Goal: Task Accomplishment & Management: Manage account settings

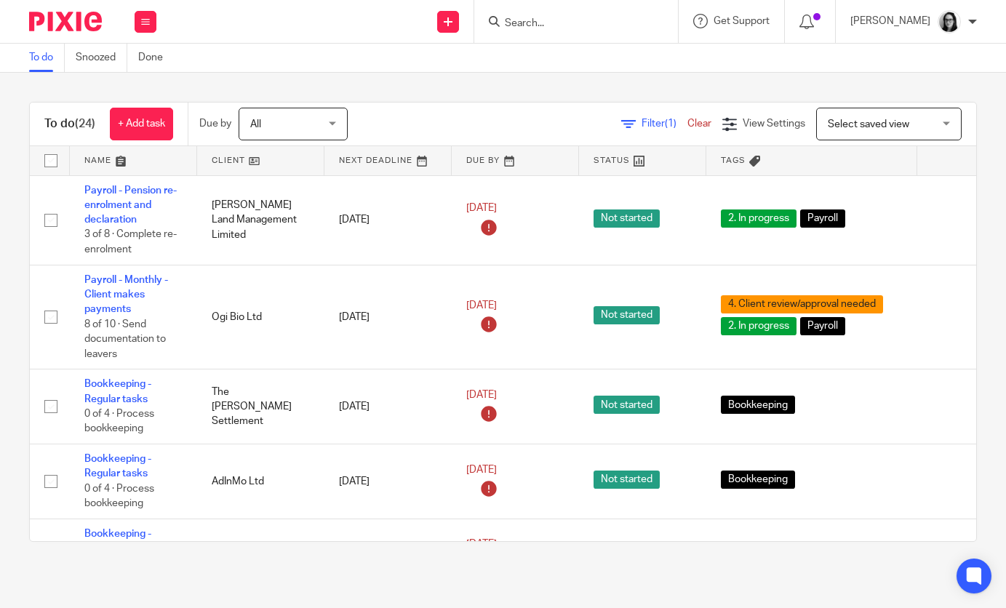
click at [575, 7] on div at bounding box center [576, 21] width 204 height 43
click at [550, 18] on input "Search" at bounding box center [568, 23] width 131 height 13
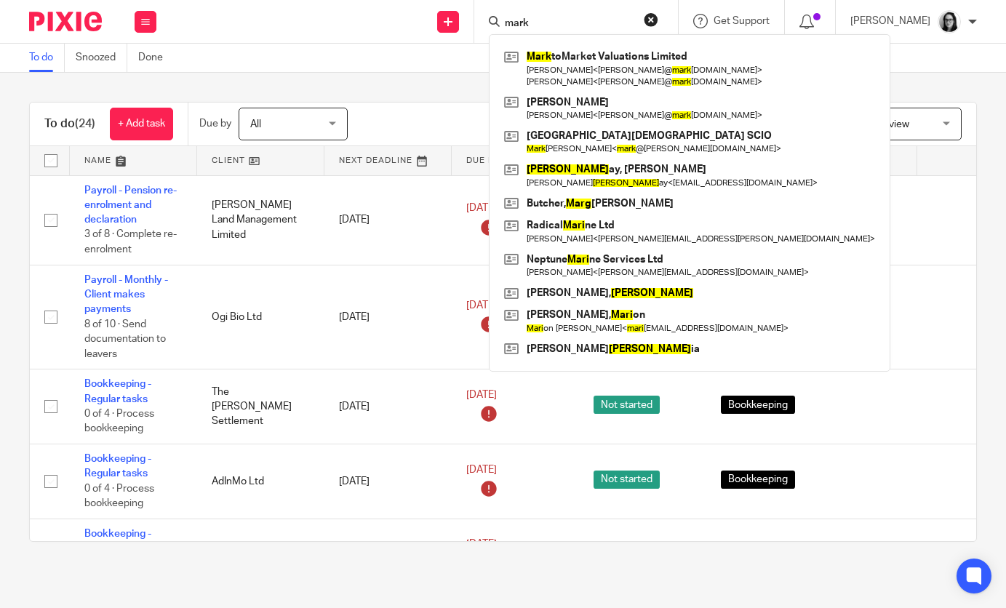
type input "mark"
click button "submit" at bounding box center [0, 0] width 0 height 0
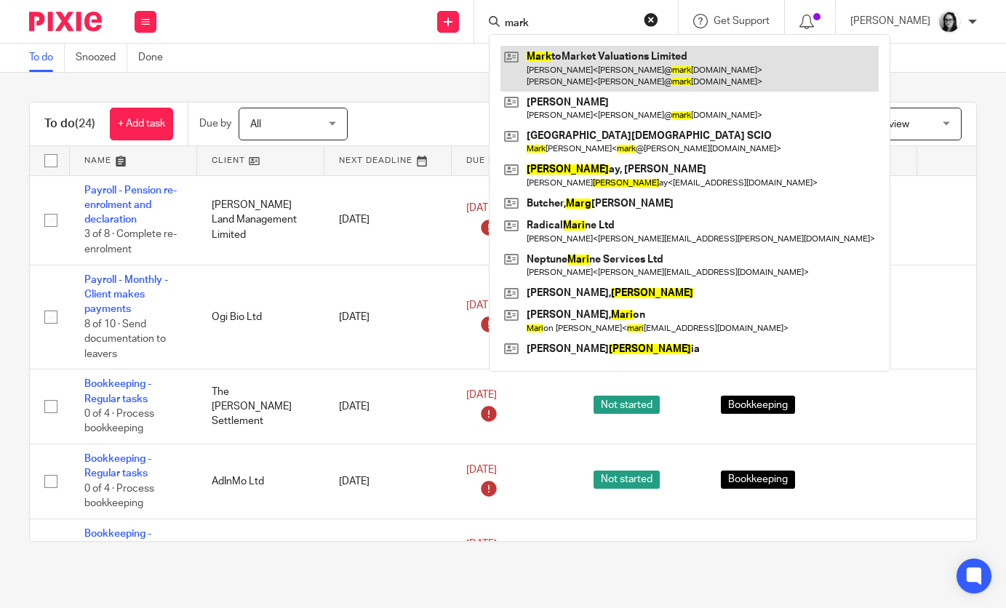
click at [546, 62] on link at bounding box center [689, 68] width 378 height 45
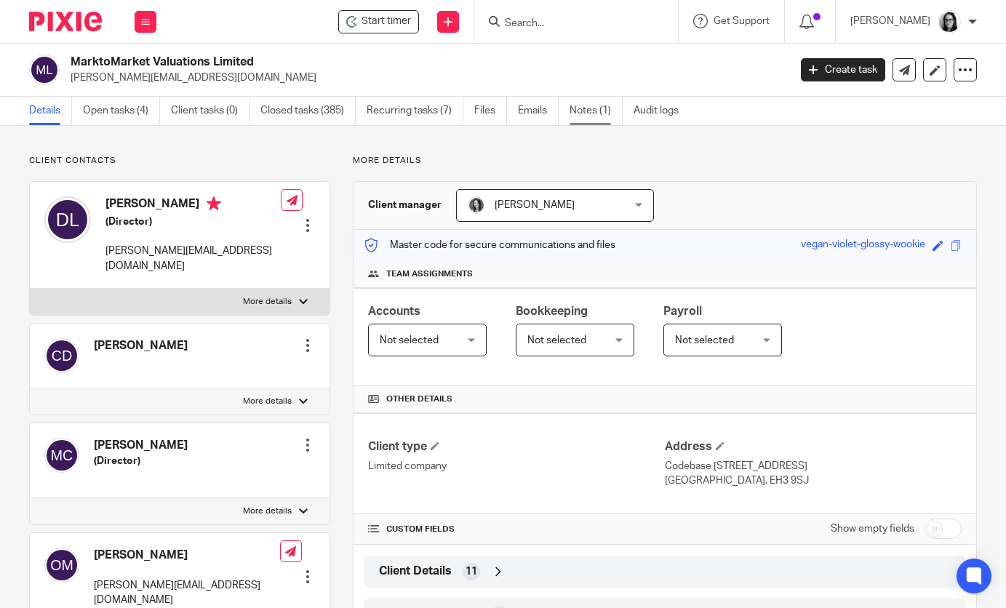
click at [613, 113] on link "Notes (1)" at bounding box center [596, 111] width 53 height 28
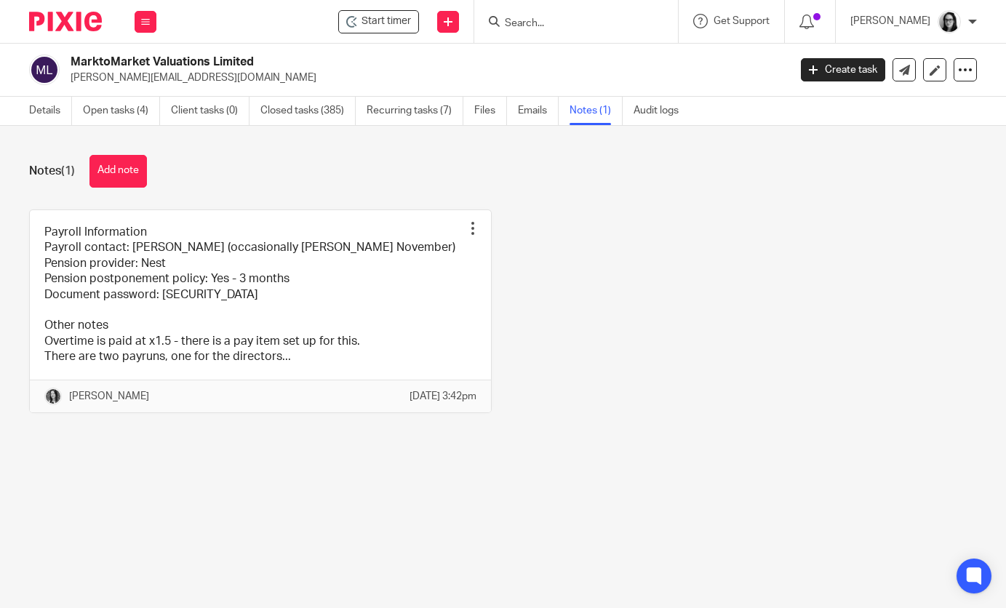
click at [88, 20] on img at bounding box center [65, 22] width 73 height 20
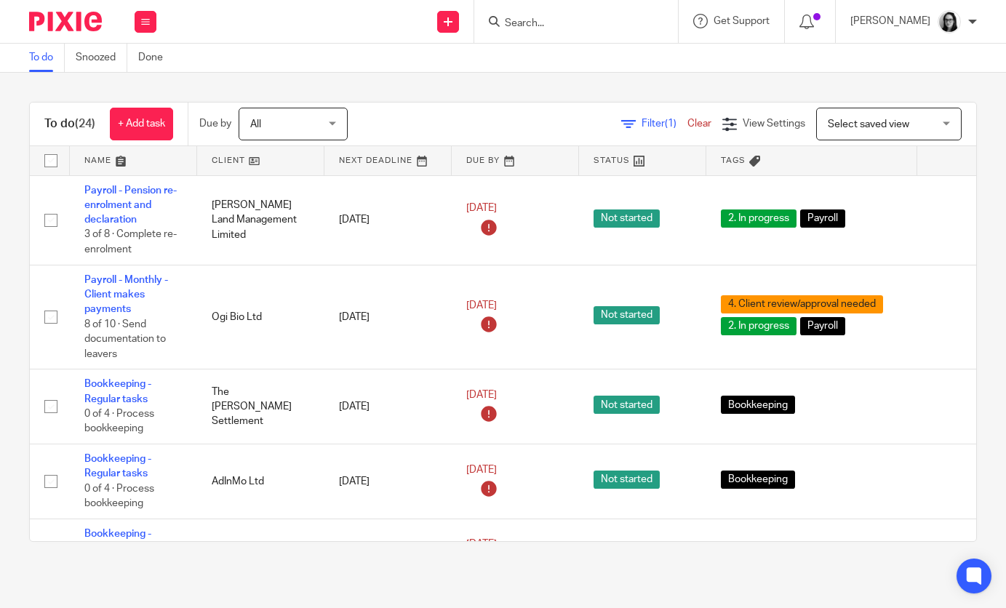
click at [652, 135] on div "Filter (1) Clear View Settings View Settings (1) Filters Clear Save Manage save…" at bounding box center [674, 124] width 603 height 33
click at [651, 126] on span "Filter (1)" at bounding box center [665, 124] width 46 height 10
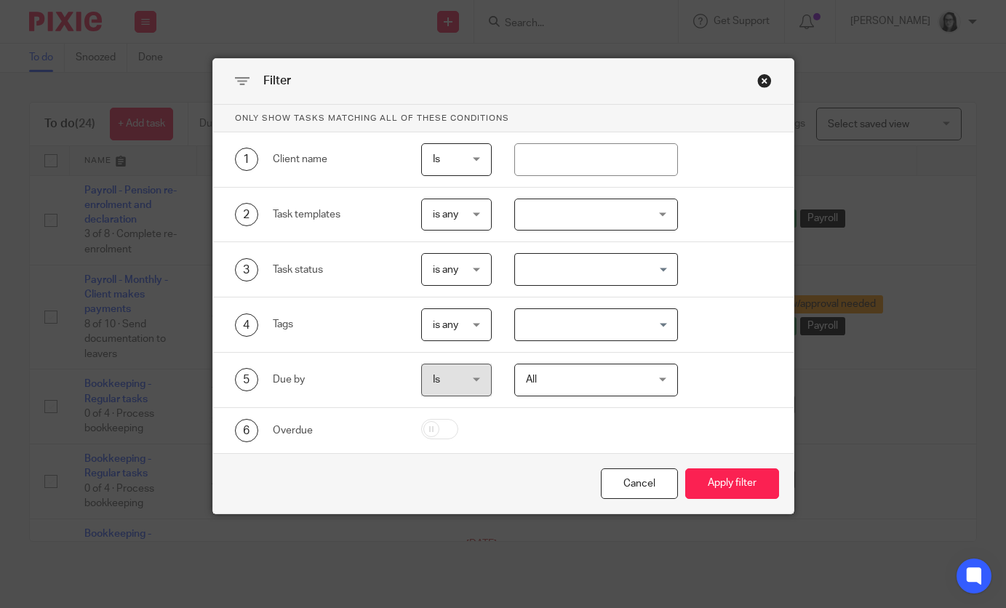
click at [559, 324] on input "Search for option" at bounding box center [592, 324] width 153 height 25
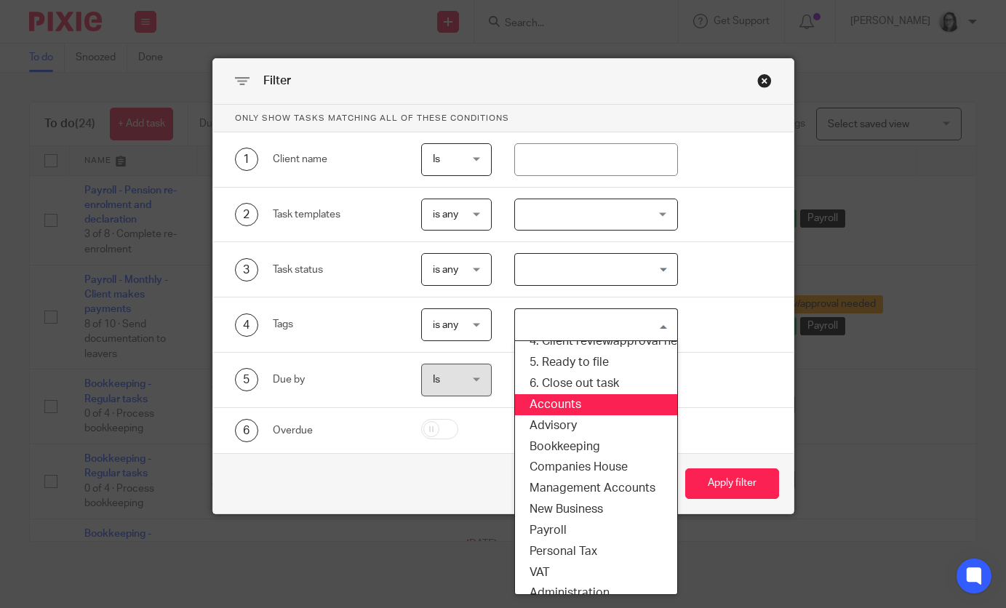
scroll to position [101, 0]
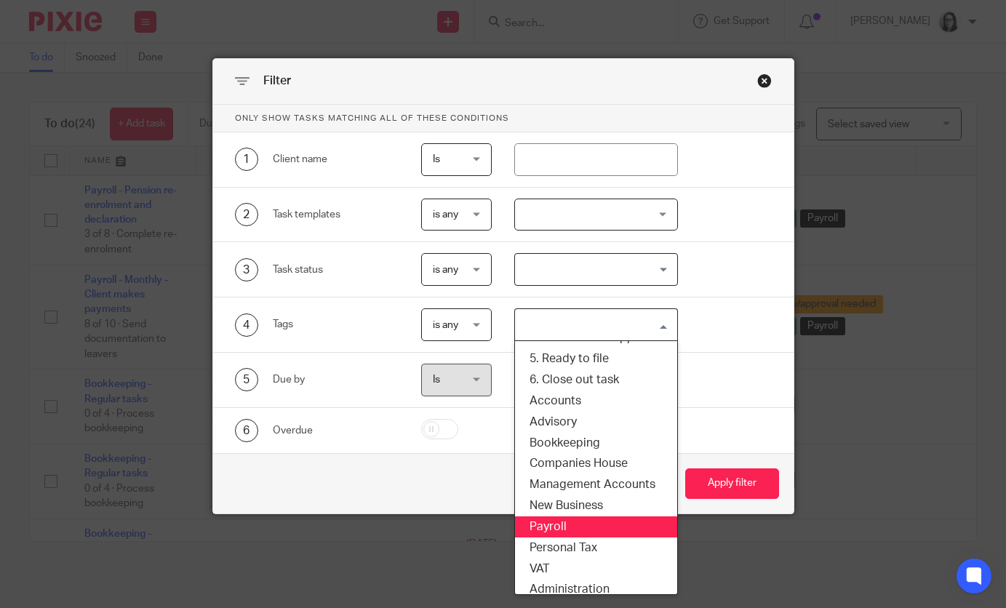
click at [559, 520] on li "Payroll" at bounding box center [596, 526] width 162 height 21
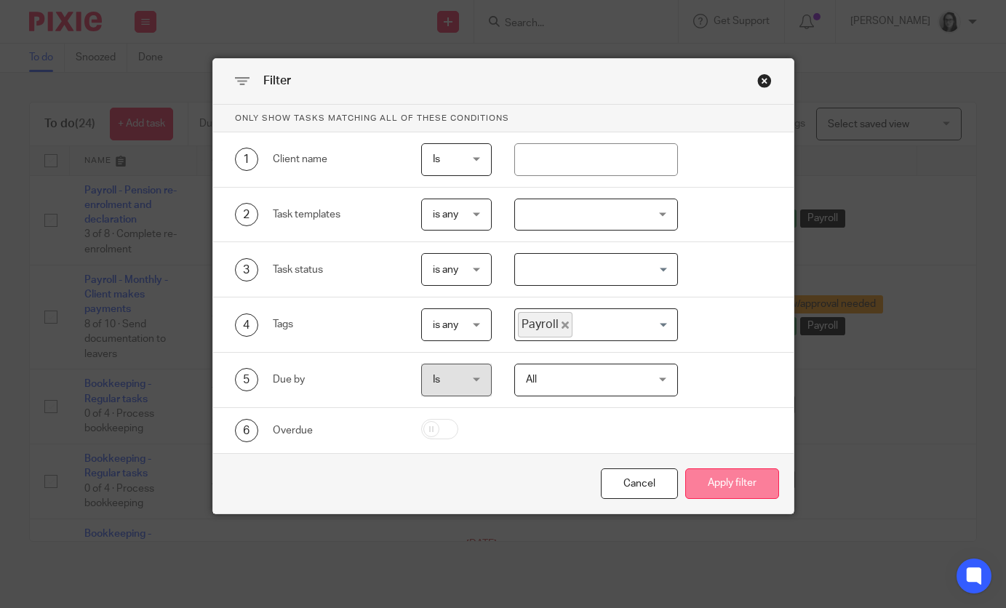
click at [730, 494] on button "Apply filter" at bounding box center [732, 483] width 94 height 31
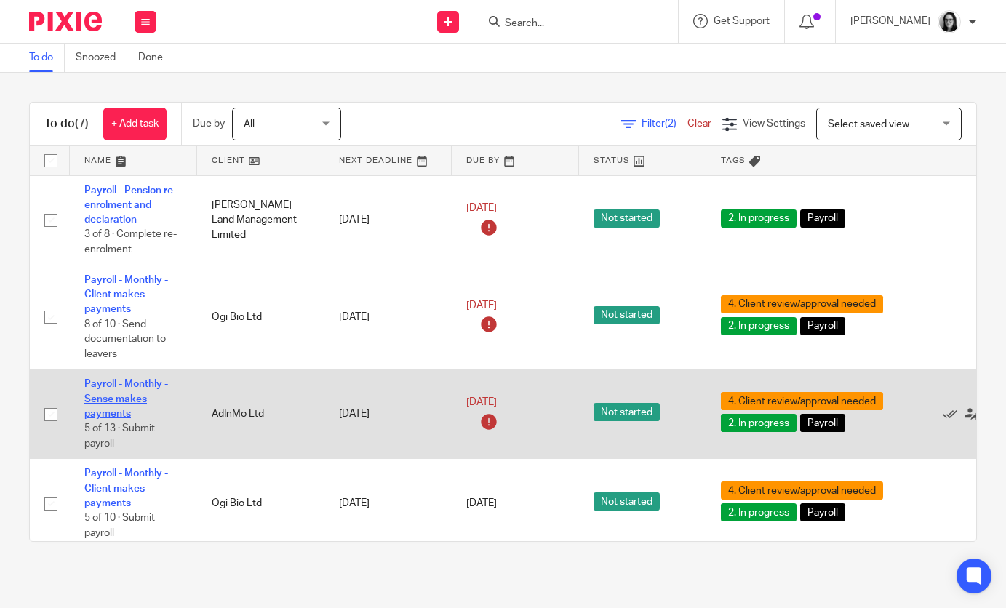
click at [125, 396] on link "Payroll - Monthly - Sense makes payments" at bounding box center [126, 399] width 84 height 40
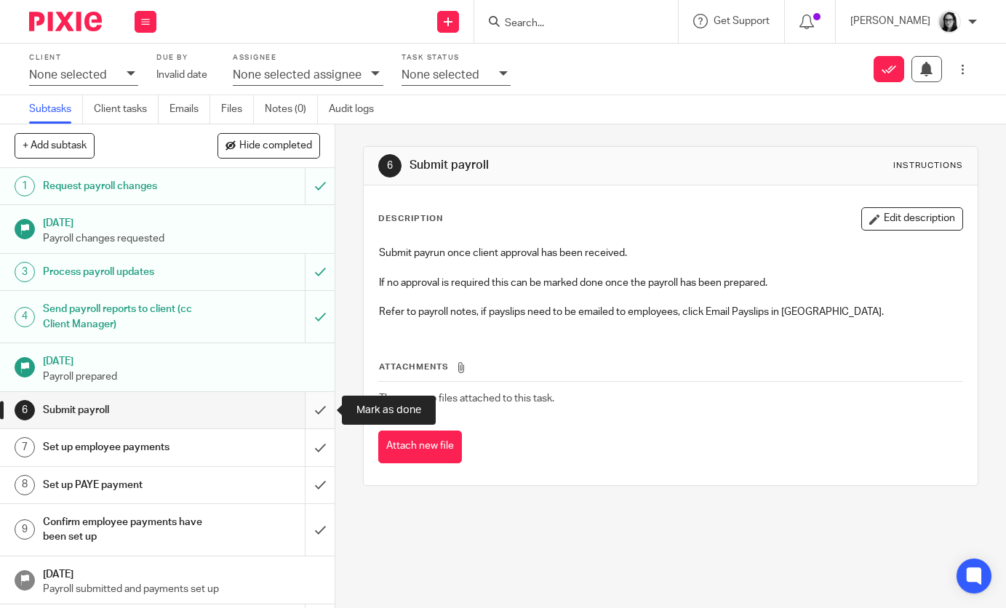
click at [312, 410] on input "submit" at bounding box center [167, 410] width 335 height 36
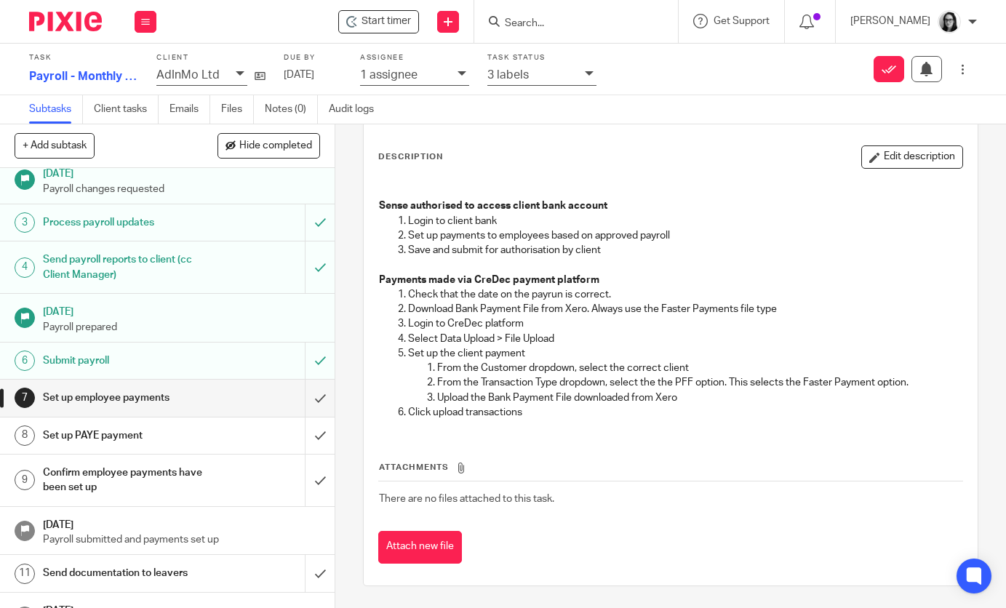
scroll to position [135, 0]
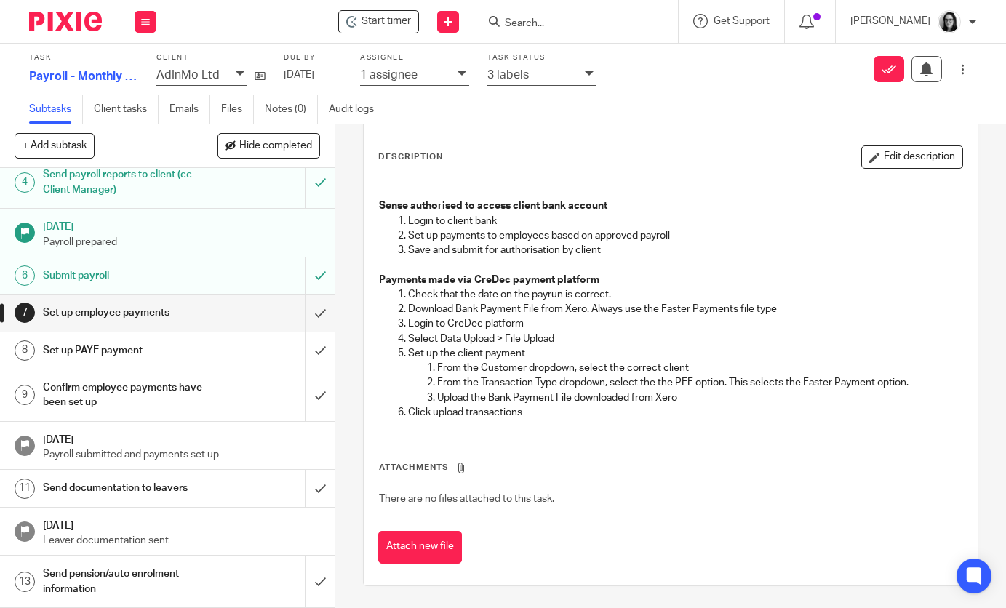
click at [88, 27] on img at bounding box center [65, 22] width 73 height 20
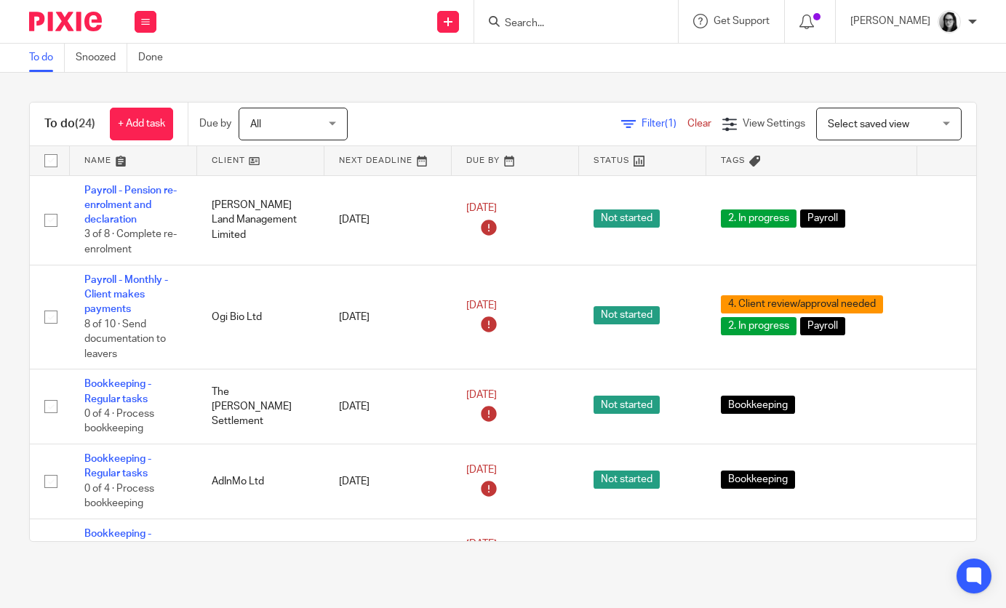
click at [676, 119] on link "Filter (1)" at bounding box center [654, 124] width 66 height 10
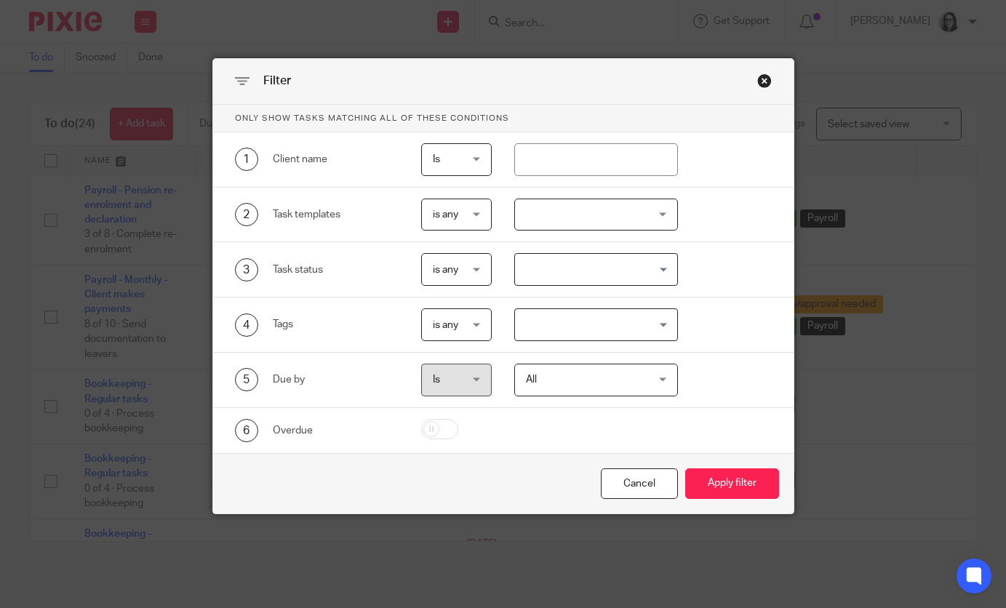
click at [575, 321] on input "Search for option" at bounding box center [592, 324] width 153 height 25
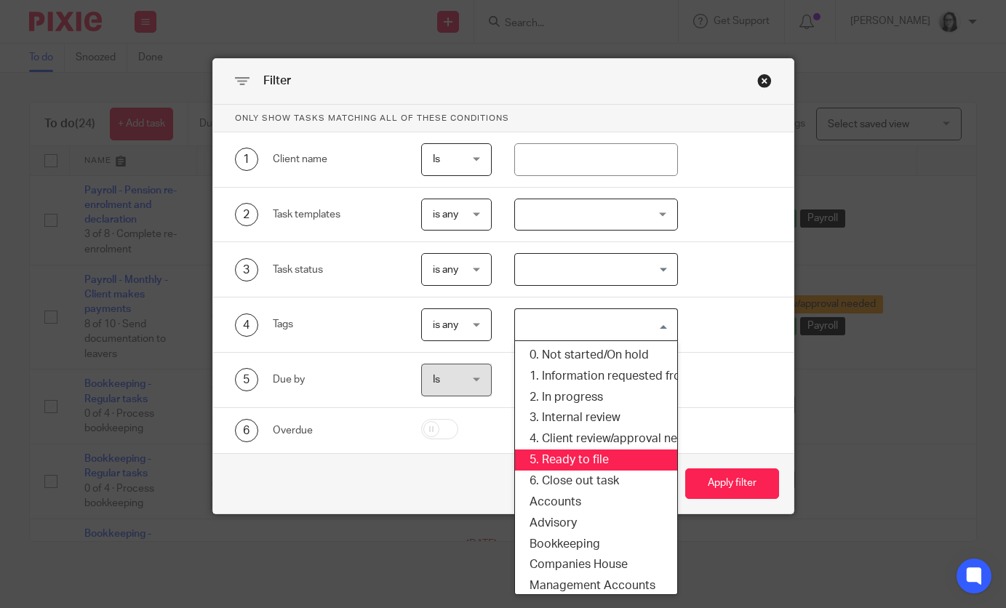
scroll to position [132, 4]
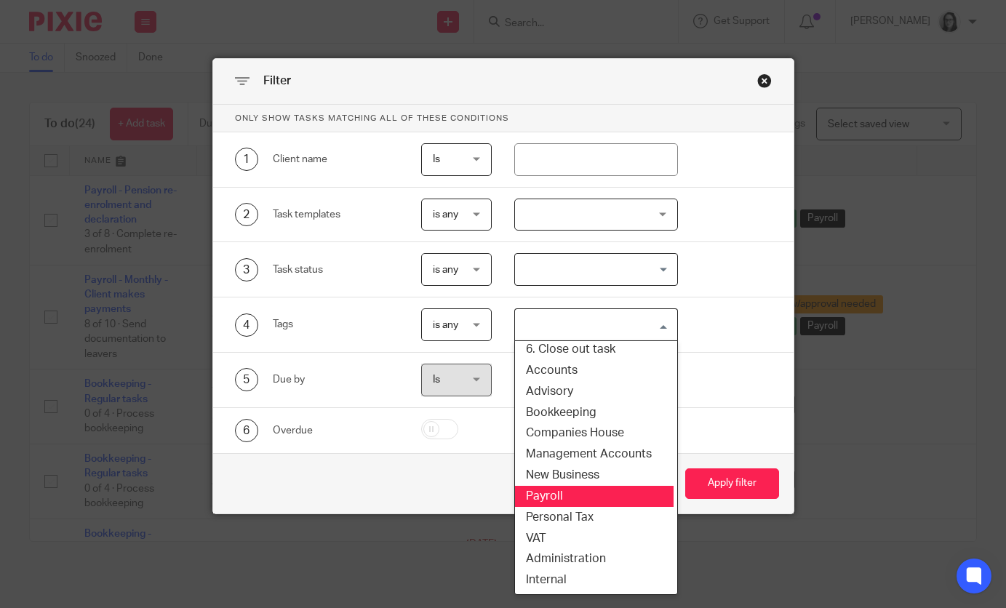
click at [600, 506] on li "Payroll" at bounding box center [592, 496] width 162 height 21
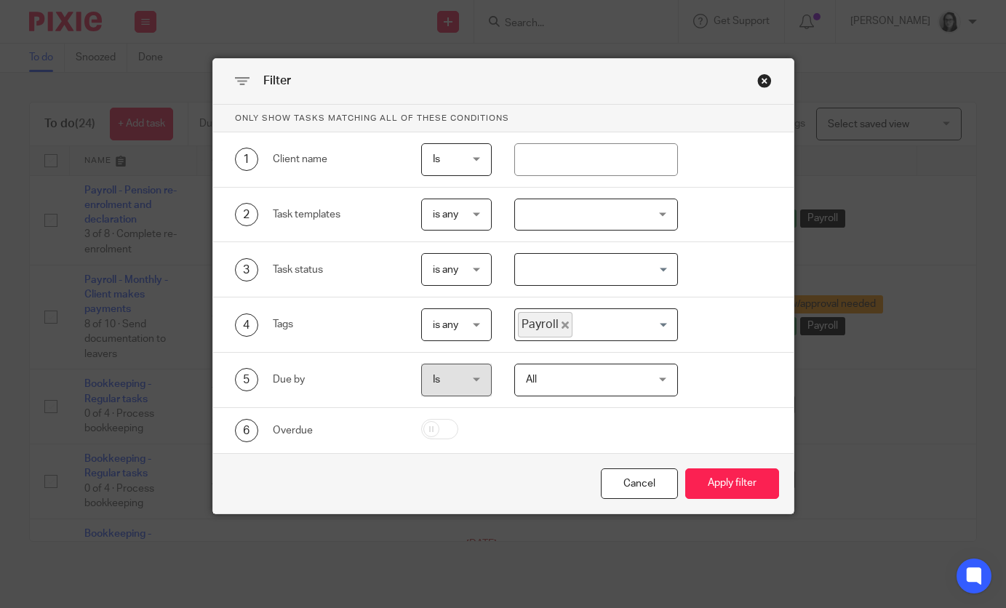
click at [739, 501] on div "Cancel Apply filter" at bounding box center [503, 483] width 580 height 61
click at [735, 492] on button "Apply filter" at bounding box center [732, 483] width 94 height 31
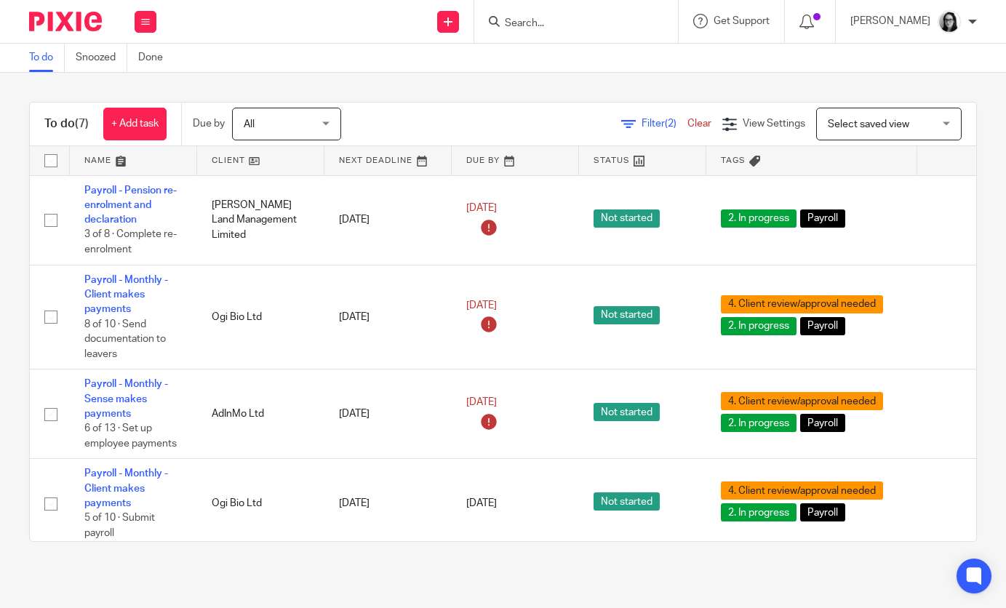
click at [656, 121] on span "Filter (2)" at bounding box center [665, 124] width 46 height 10
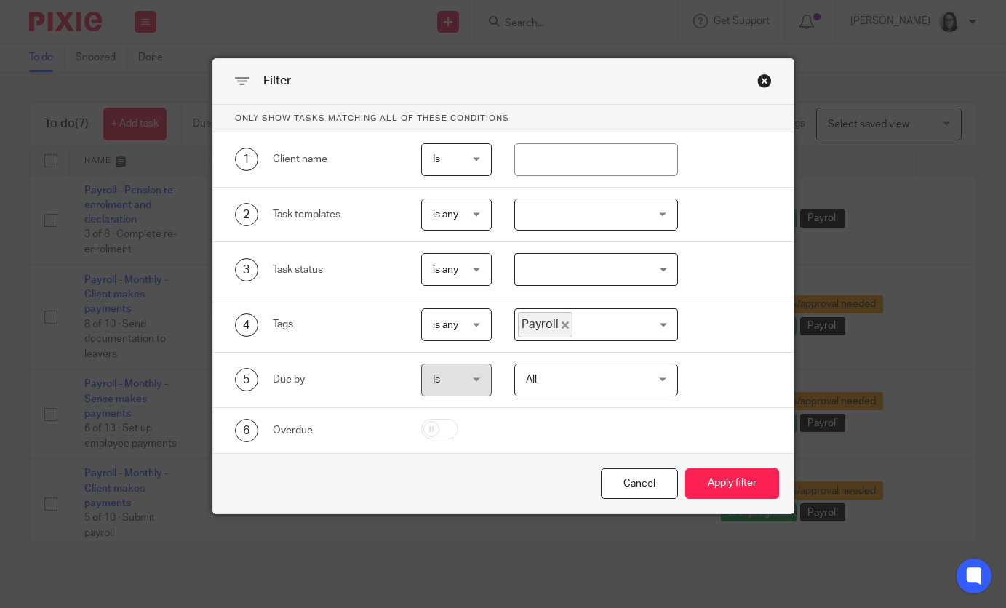
click at [565, 325] on icon "Deselect Payroll" at bounding box center [565, 325] width 7 height 7
click at [570, 334] on input "Search for option" at bounding box center [592, 324] width 153 height 25
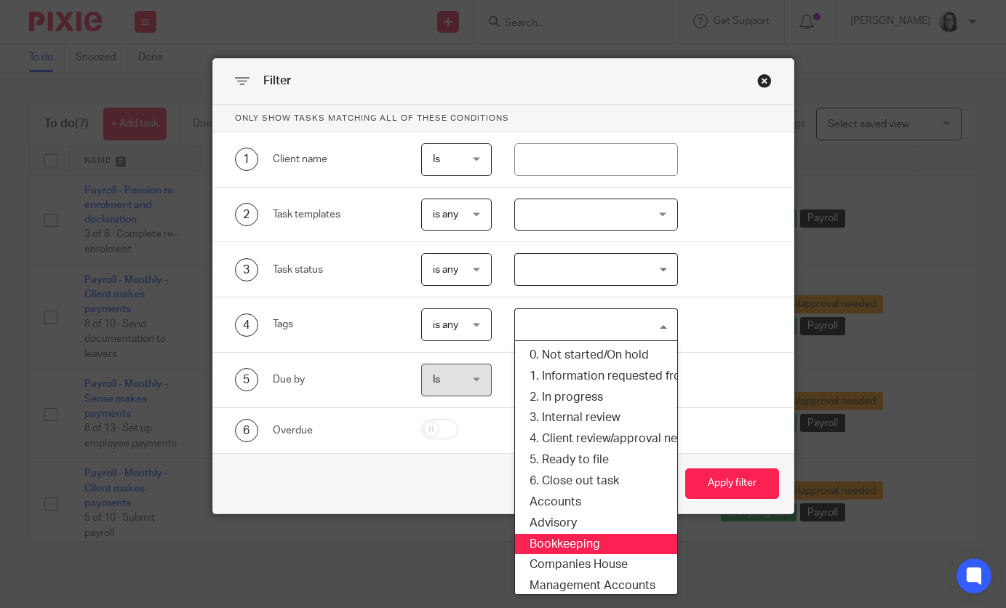
click at [590, 540] on li "Bookkeeping" at bounding box center [596, 544] width 162 height 21
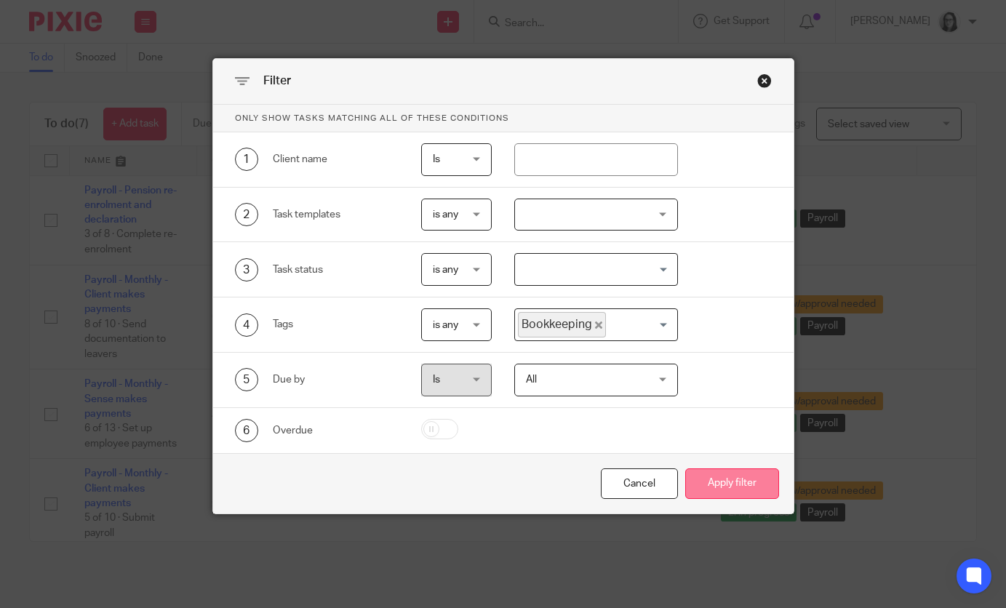
click at [732, 484] on button "Apply filter" at bounding box center [732, 483] width 94 height 31
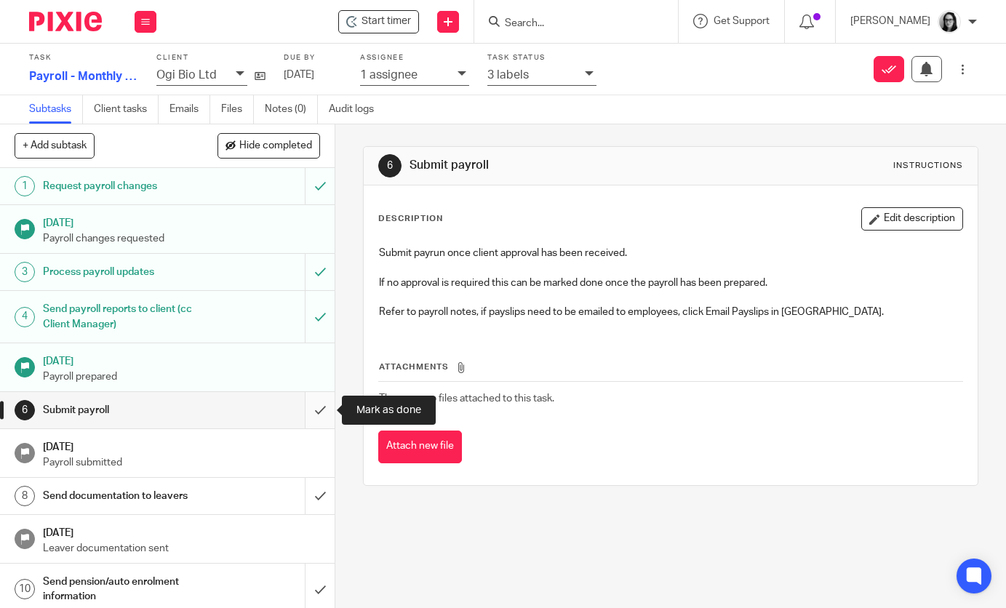
click at [319, 407] on input "submit" at bounding box center [167, 410] width 335 height 36
click at [324, 400] on input "submit" at bounding box center [167, 410] width 335 height 36
click at [322, 406] on input "submit" at bounding box center [167, 410] width 335 height 36
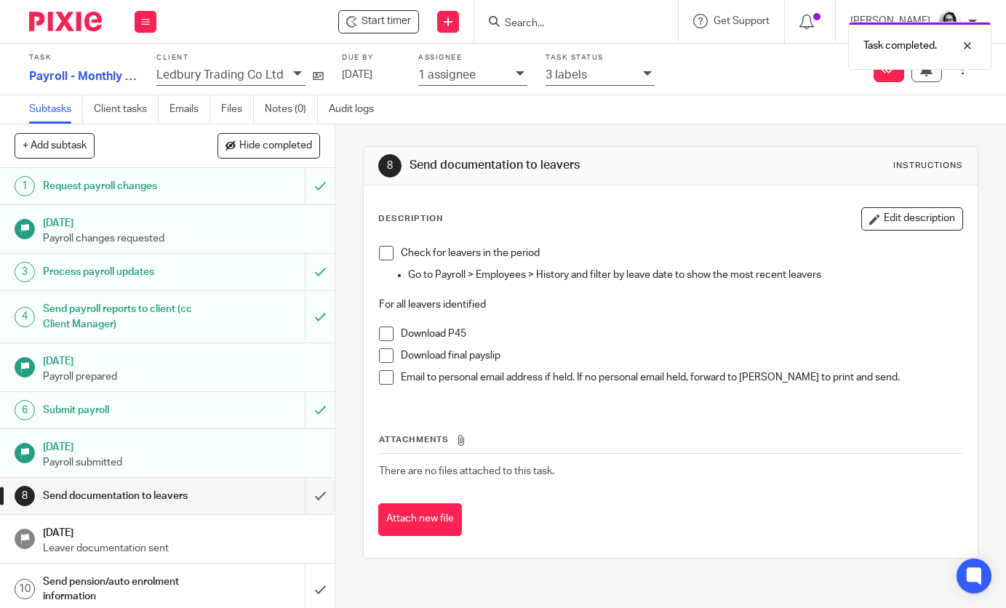
scroll to position [8, 0]
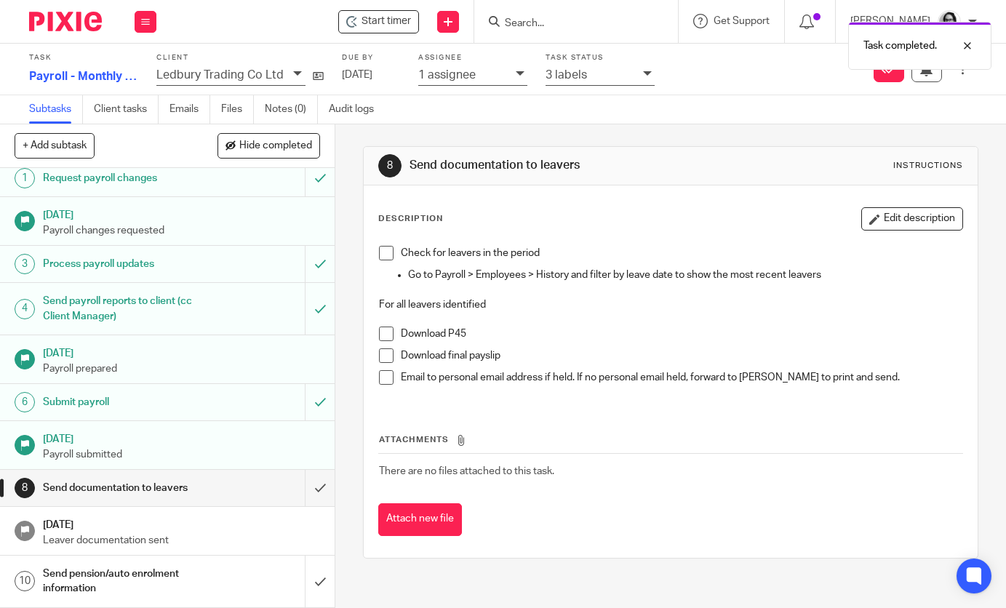
click at [643, 74] on icon at bounding box center [647, 73] width 9 height 9
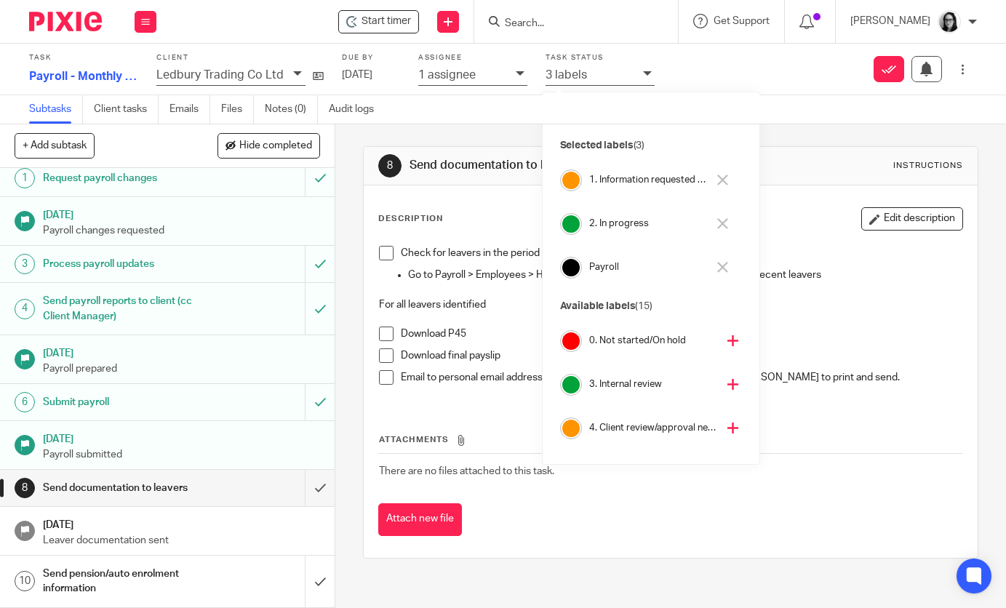
click at [716, 180] on button at bounding box center [722, 180] width 17 height 23
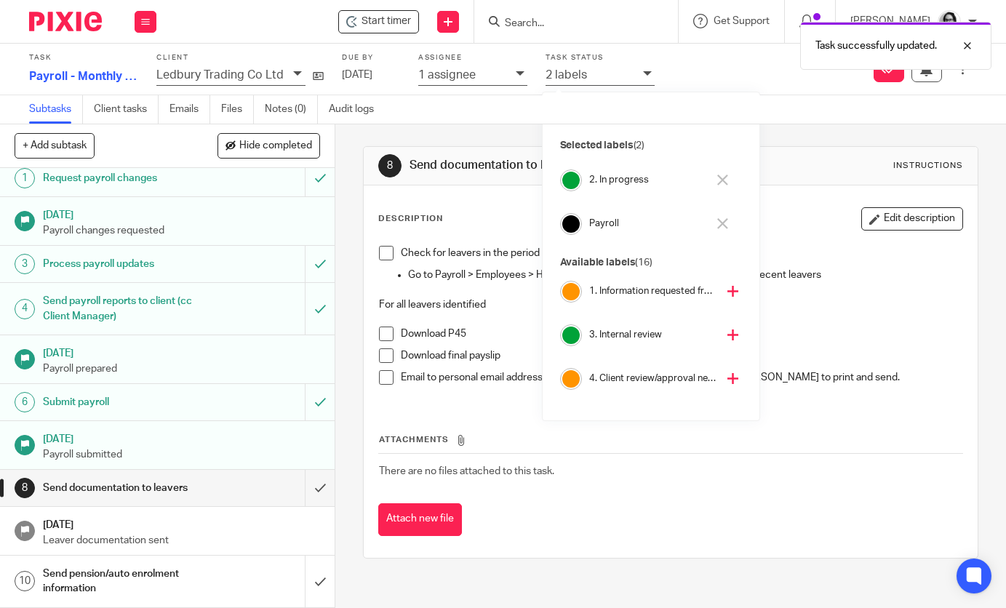
scroll to position [61, 0]
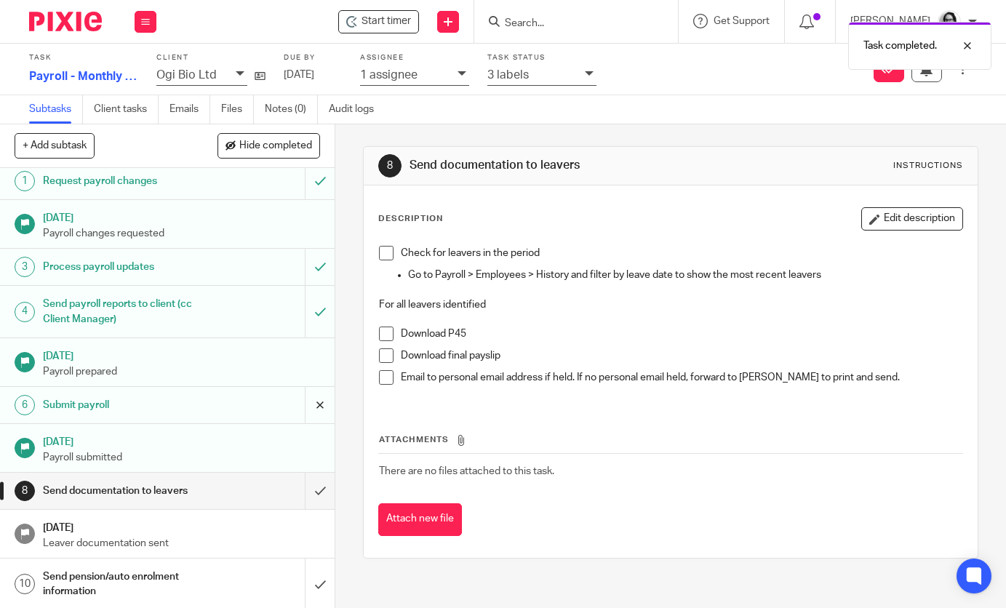
scroll to position [8, 0]
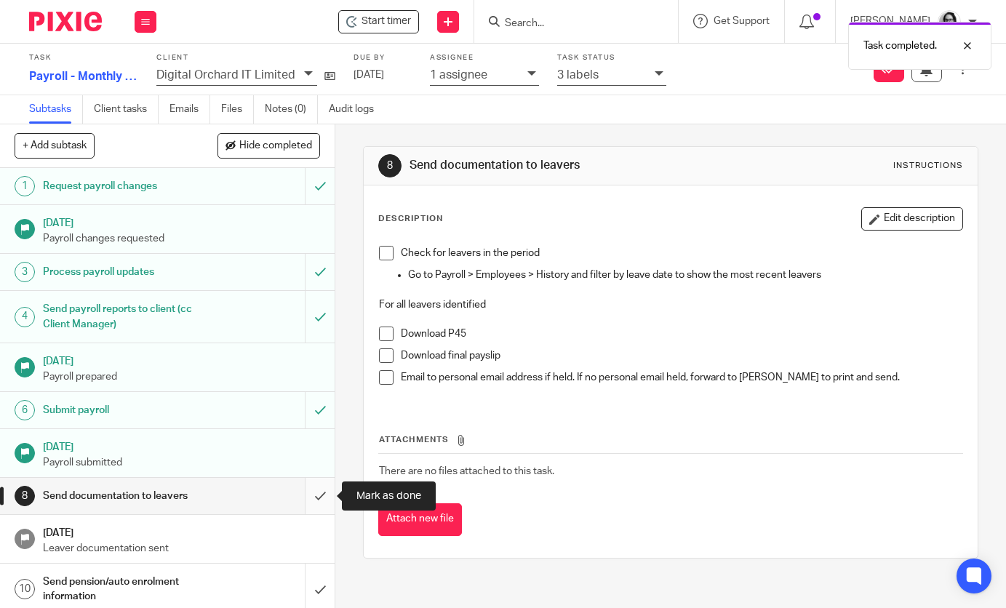
click at [325, 493] on input "submit" at bounding box center [167, 496] width 335 height 36
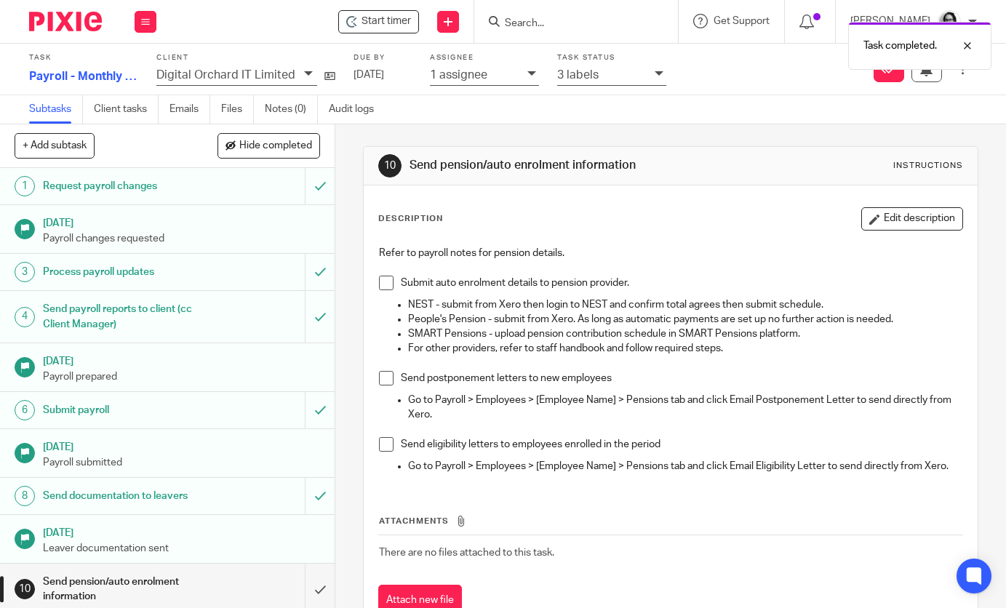
click at [655, 76] on icon at bounding box center [659, 73] width 9 height 9
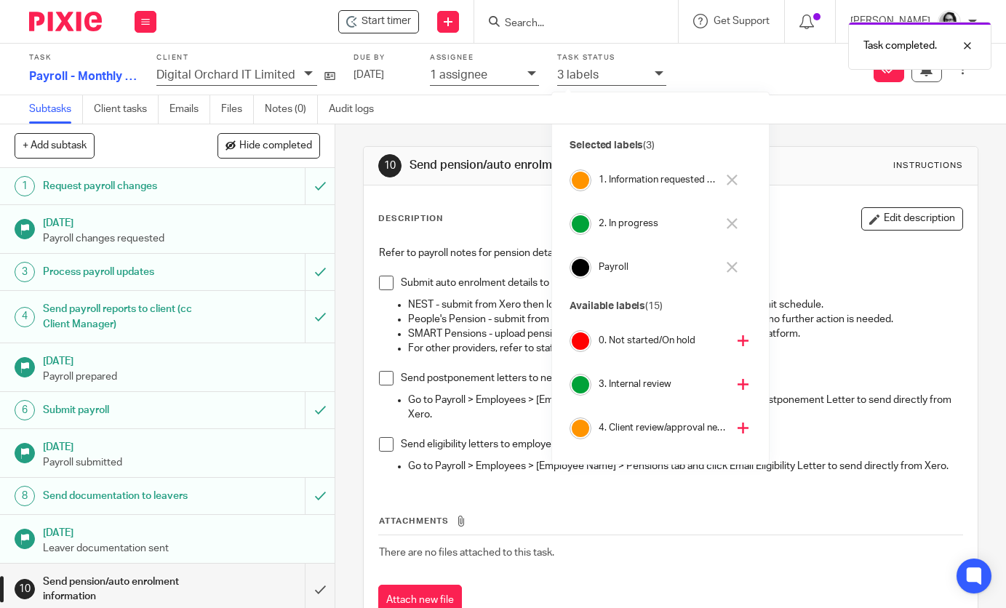
click at [734, 174] on button at bounding box center [732, 180] width 17 height 23
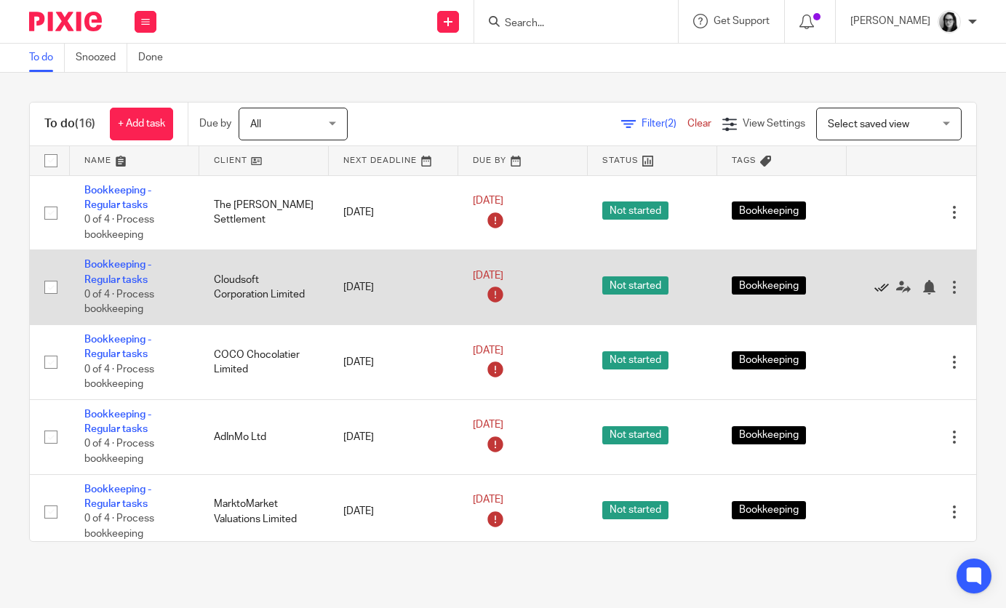
click at [884, 292] on icon at bounding box center [881, 287] width 15 height 15
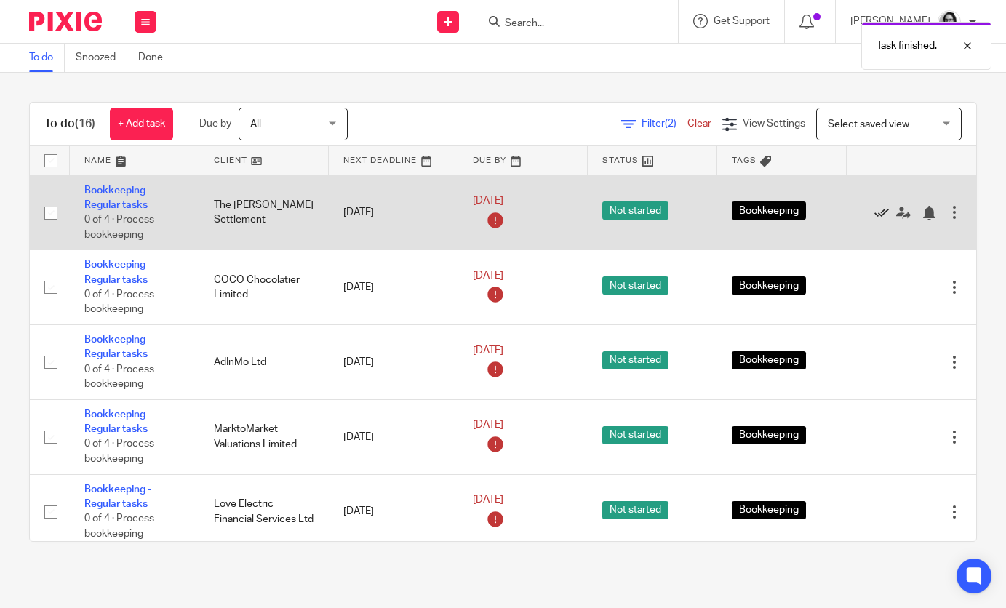
click at [879, 208] on icon at bounding box center [881, 213] width 15 height 15
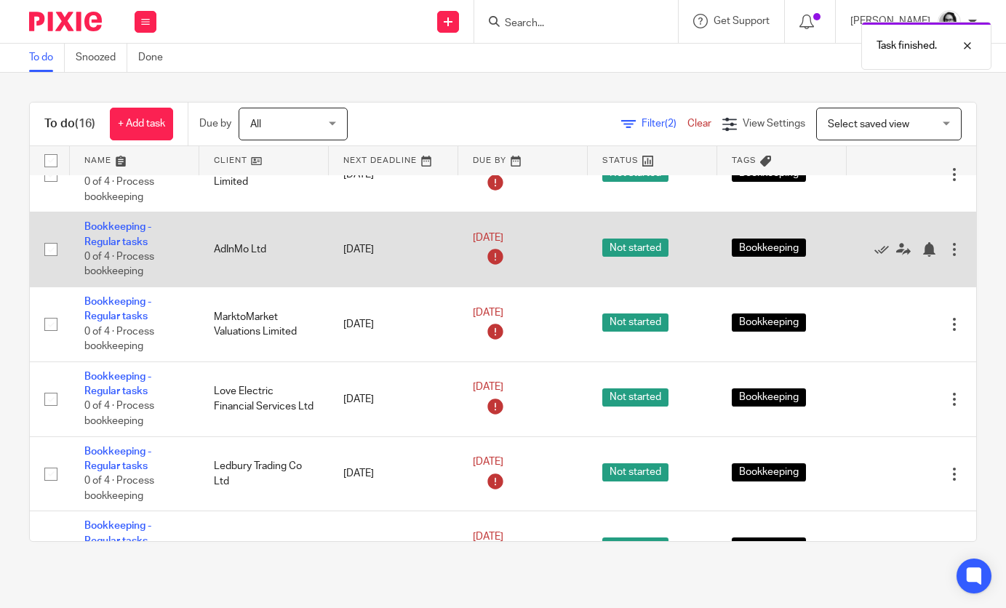
scroll to position [39, 0]
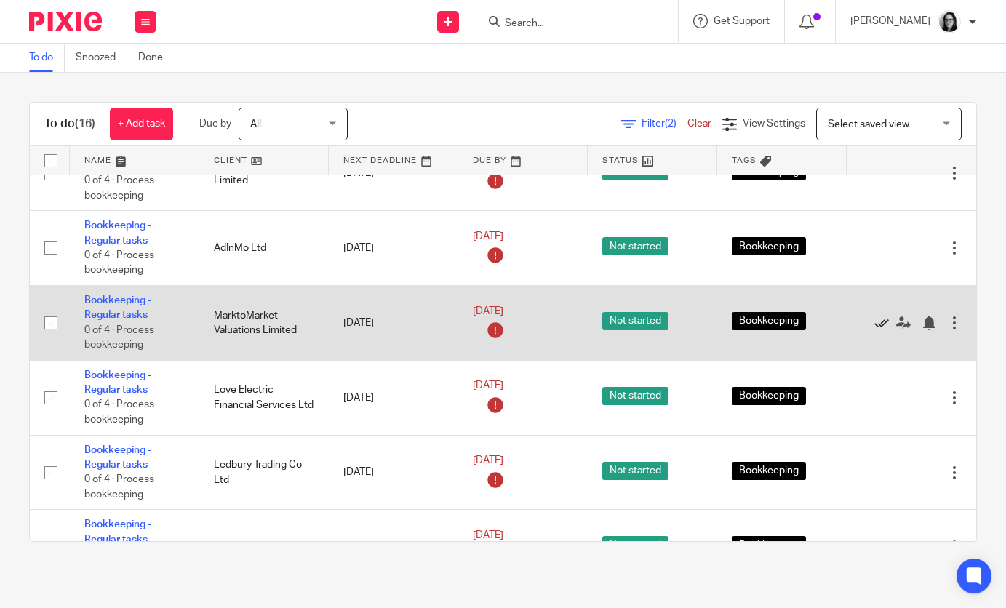
click at [887, 326] on icon at bounding box center [881, 323] width 15 height 15
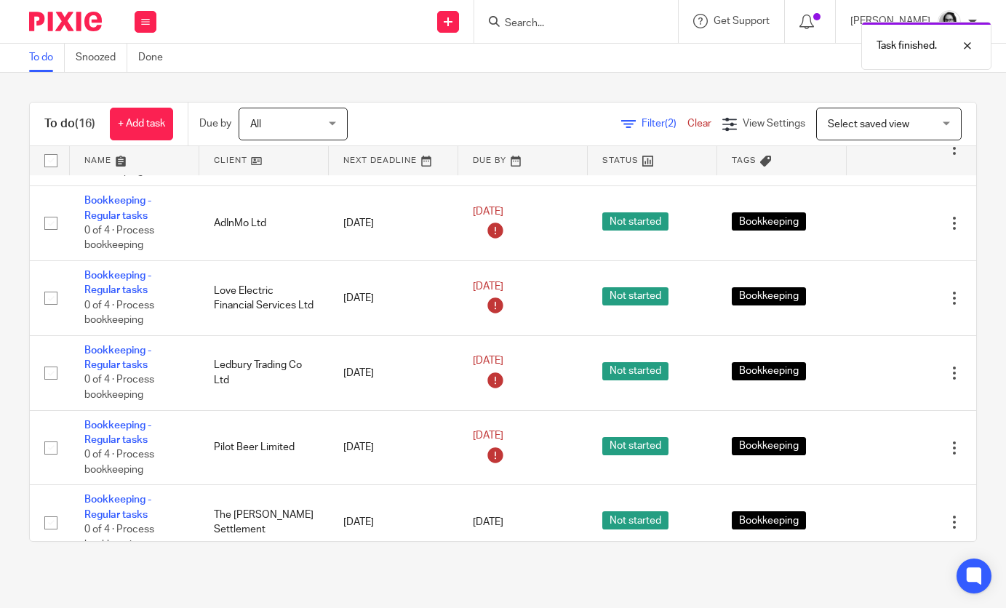
scroll to position [65, 0]
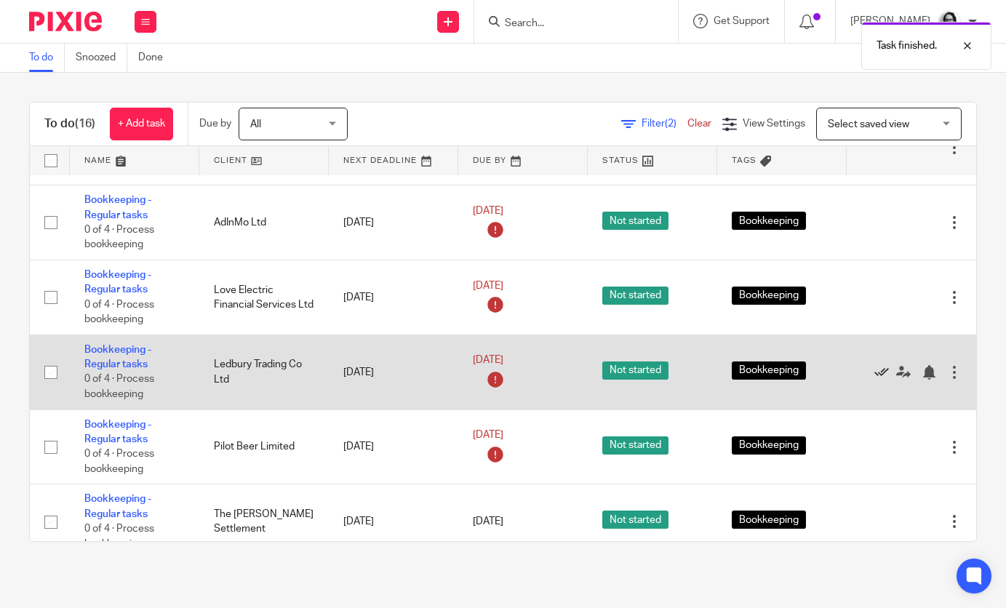
click at [881, 380] on icon at bounding box center [881, 372] width 15 height 15
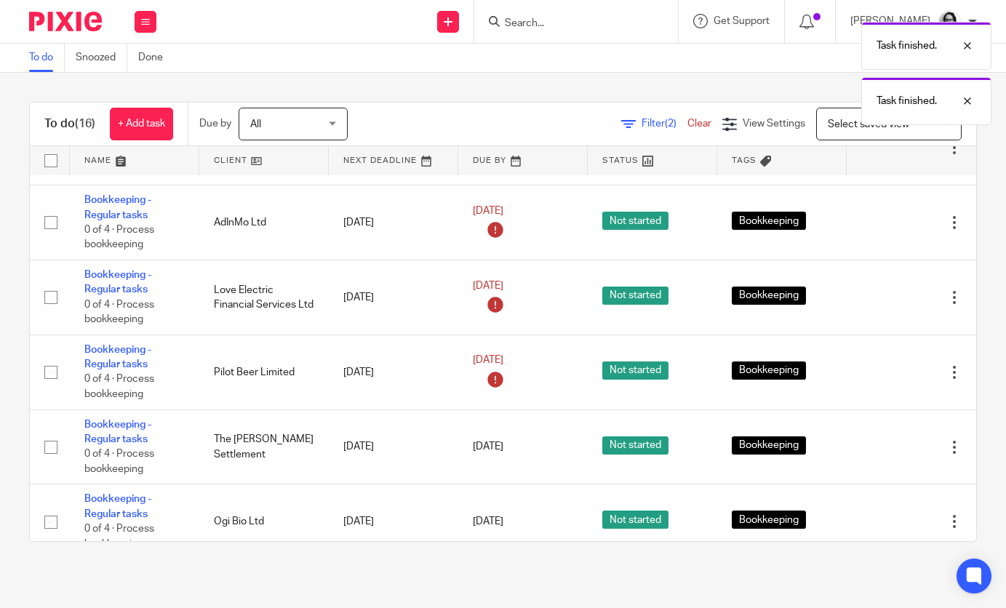
click at [881, 380] on icon at bounding box center [881, 372] width 15 height 15
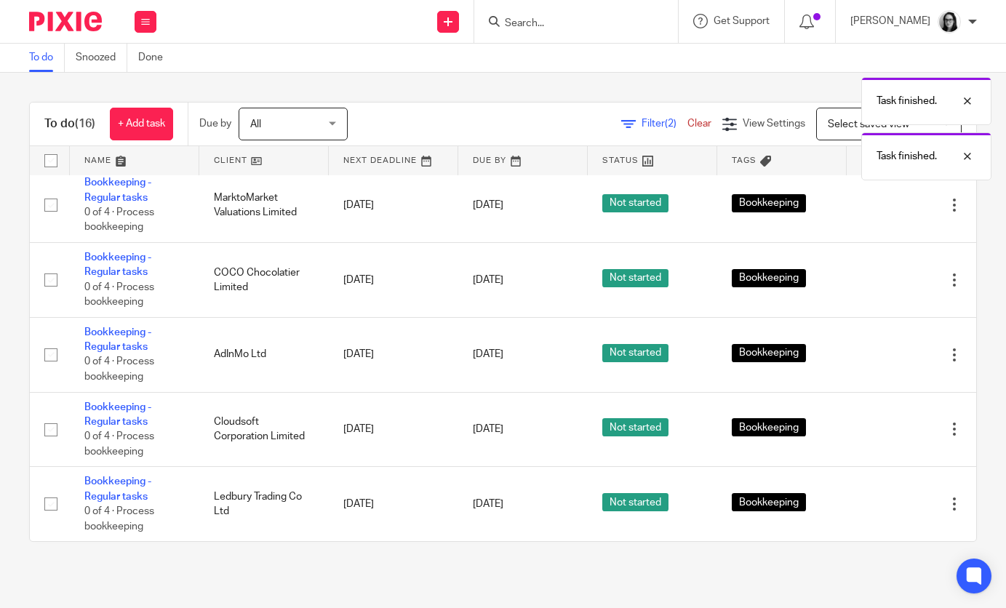
scroll to position [0, 0]
